Goal: Check status: Check status

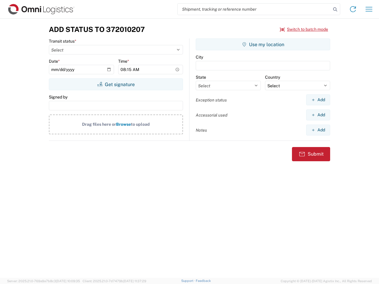
click at [254, 9] on input "search" at bounding box center [254, 9] width 153 height 11
click at [335, 9] on icon at bounding box center [335, 9] width 8 height 8
click at [353, 9] on icon at bounding box center [352, 8] width 9 height 9
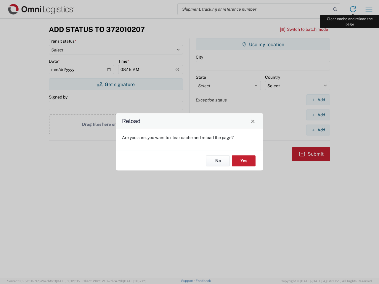
click at [369, 9] on div "Reload Are you sure, you want to clear cache and reload the page? No Yes" at bounding box center [189, 142] width 379 height 284
click at [304, 29] on div "Reload Are you sure, you want to clear cache and reload the page? No Yes" at bounding box center [189, 142] width 379 height 284
click at [116, 84] on div "Reload Are you sure, you want to clear cache and reload the page? No Yes" at bounding box center [189, 142] width 379 height 284
click at [263, 44] on div "Reload Are you sure, you want to clear cache and reload the page? No Yes" at bounding box center [189, 142] width 379 height 284
click at [318, 100] on div "Reload Are you sure, you want to clear cache and reload the page? No Yes" at bounding box center [189, 142] width 379 height 284
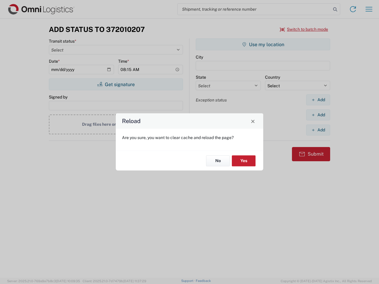
click at [318, 115] on div "Reload Are you sure, you want to clear cache and reload the page? No Yes" at bounding box center [189, 142] width 379 height 284
click at [318, 130] on div "Reload Are you sure, you want to clear cache and reload the page? No Yes" at bounding box center [189, 142] width 379 height 284
